Goal: Obtain resource: Download file/media

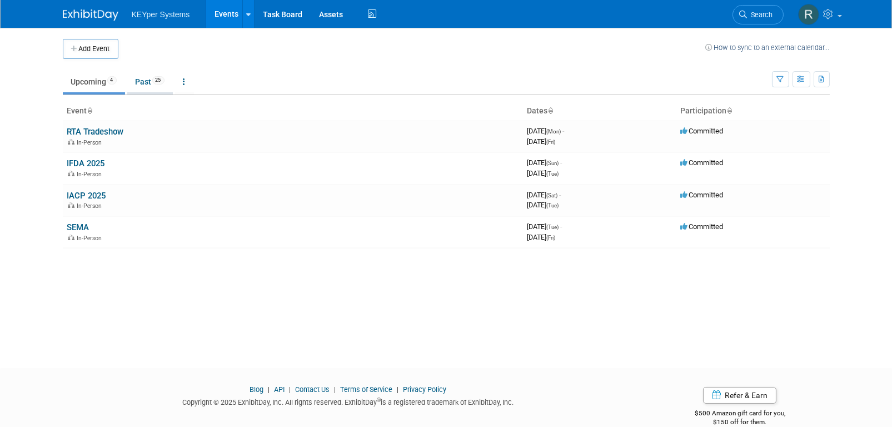
click at [136, 86] on link "Past 25" at bounding box center [150, 81] width 46 height 21
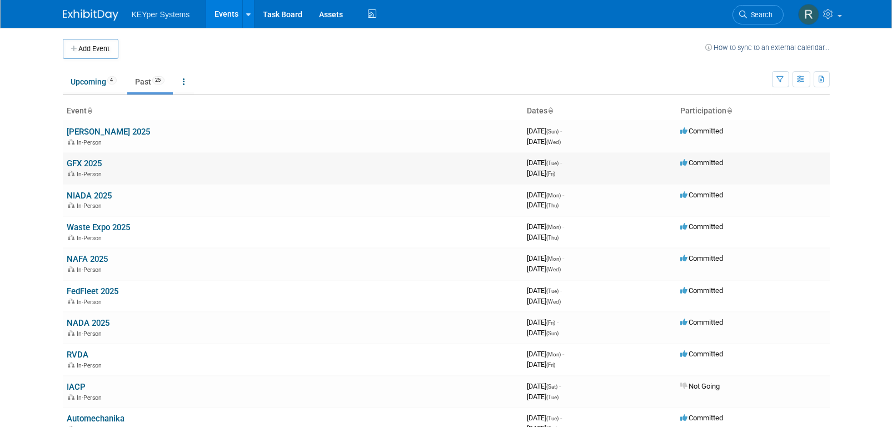
click at [80, 163] on link "GFX 2025" at bounding box center [84, 163] width 35 height 10
click at [106, 226] on link "Waste Expo 2025" at bounding box center [98, 227] width 63 height 10
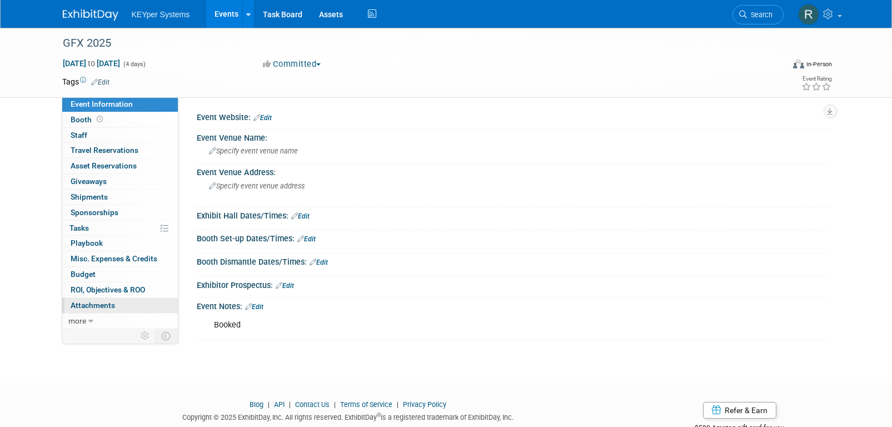
click at [95, 301] on span "Attachments 0" at bounding box center [93, 305] width 44 height 9
click at [92, 310] on link "3 Attachments 3" at bounding box center [120, 305] width 116 height 15
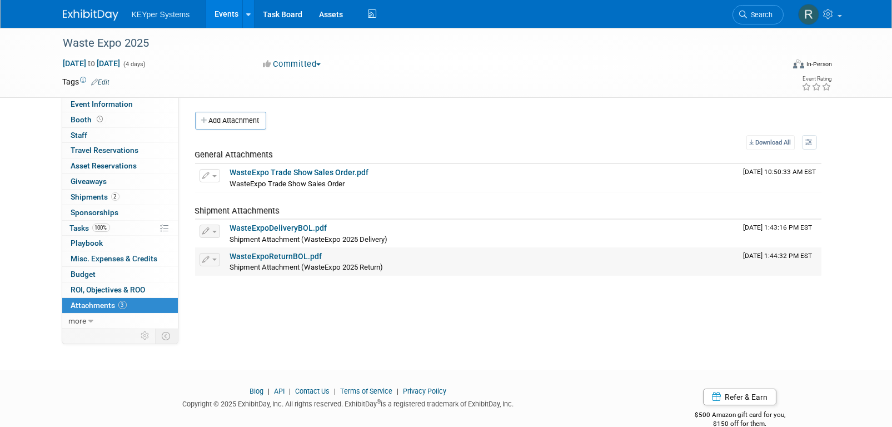
click at [299, 253] on link "WasteExpoReturnBOL.pdf" at bounding box center [276, 256] width 92 height 9
